Goal: Information Seeking & Learning: Learn about a topic

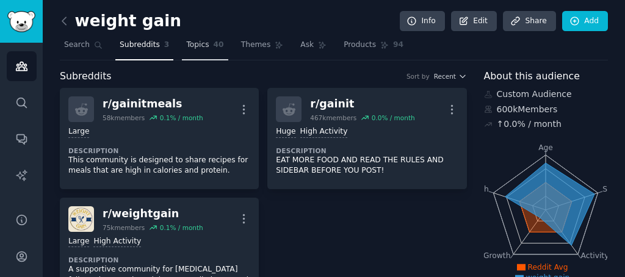
click at [190, 45] on span "Topics" at bounding box center [197, 45] width 23 height 11
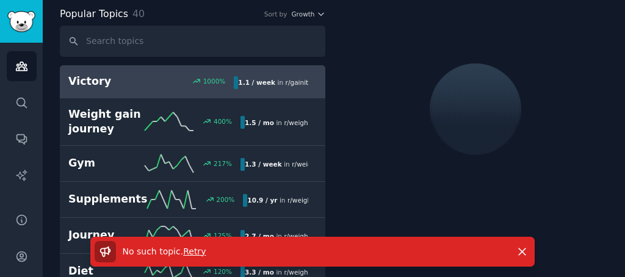
scroll to position [76, 0]
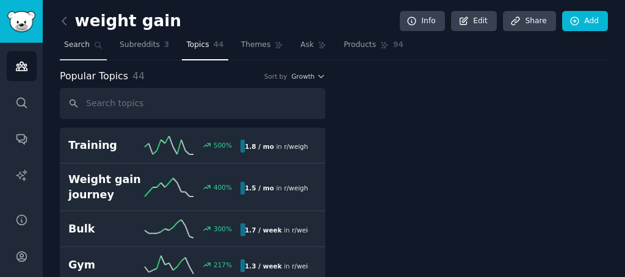
click at [97, 49] on link "Search" at bounding box center [83, 47] width 47 height 25
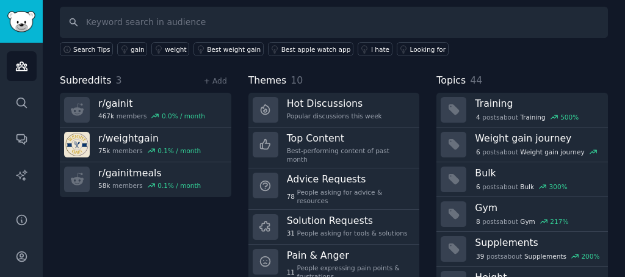
scroll to position [82, 0]
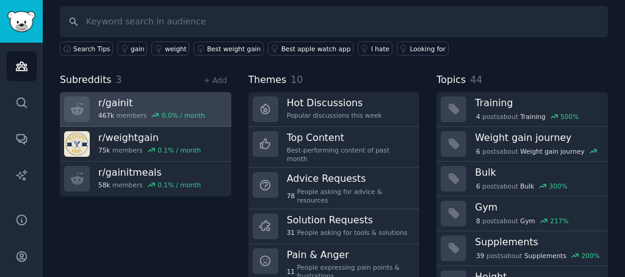
click at [110, 101] on h3 "r/ gainit" at bounding box center [151, 102] width 107 height 13
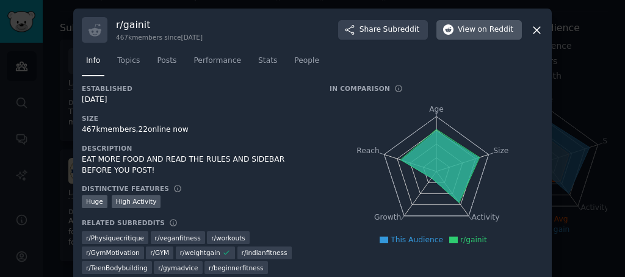
scroll to position [82, 0]
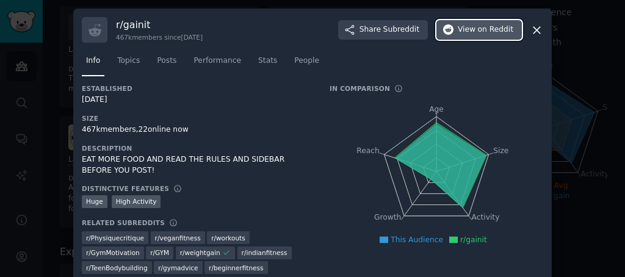
click at [484, 31] on span "on Reddit" at bounding box center [495, 29] width 35 height 11
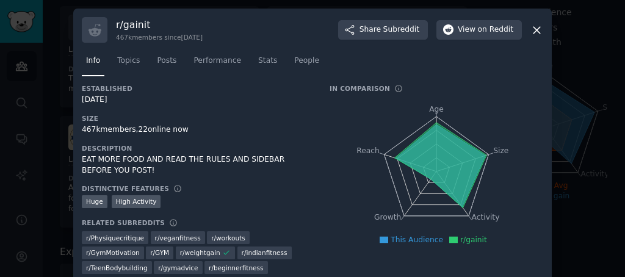
click at [57, 68] on div at bounding box center [312, 138] width 625 height 277
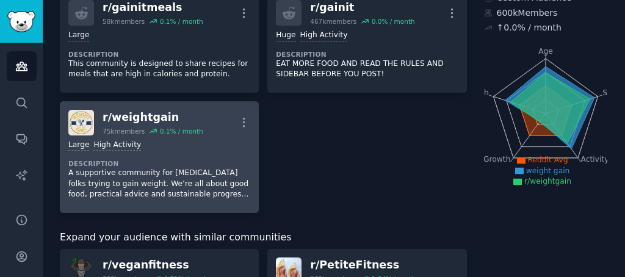
scroll to position [73, 0]
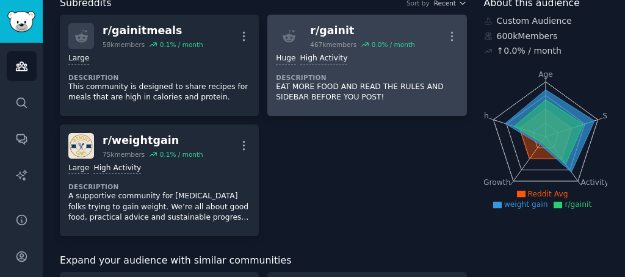
click at [331, 35] on div "r/ gainit" at bounding box center [362, 30] width 104 height 15
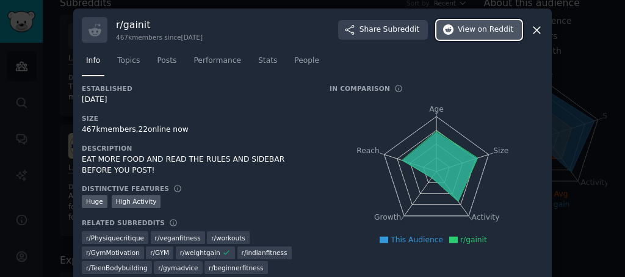
click at [504, 27] on span "on Reddit" at bounding box center [495, 29] width 35 height 11
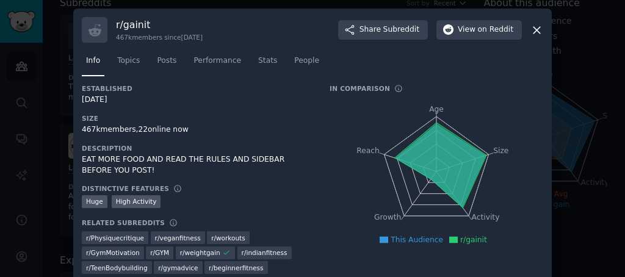
click at [49, 87] on div at bounding box center [312, 138] width 625 height 277
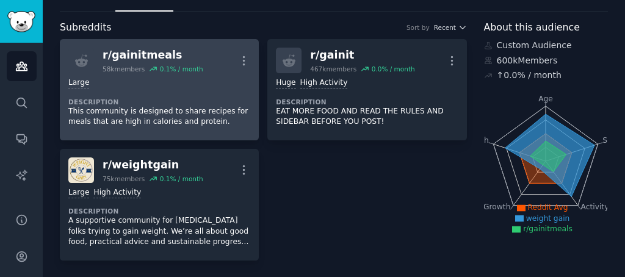
scroll to position [95, 0]
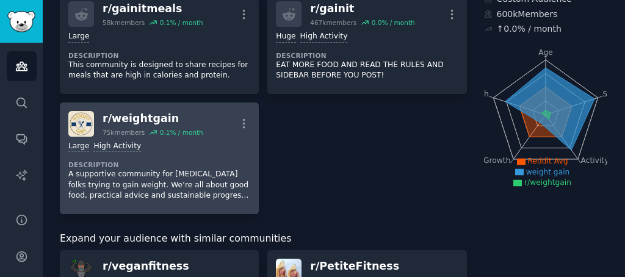
click at [170, 169] on p "A supportive community for [MEDICAL_DATA] folks trying to gain weight. We’re al…" at bounding box center [159, 185] width 182 height 32
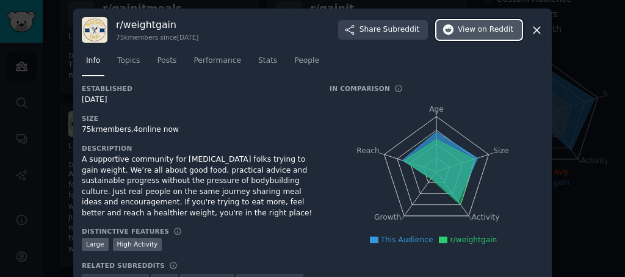
click at [467, 24] on button "View on Reddit" at bounding box center [478, 30] width 85 height 20
